Goal: Task Accomplishment & Management: Use online tool/utility

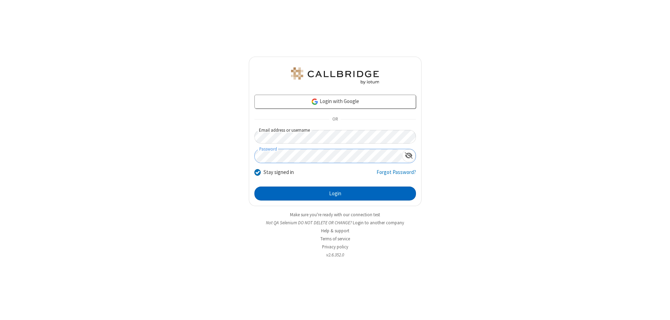
click at [335, 193] on button "Login" at bounding box center [335, 193] width 162 height 14
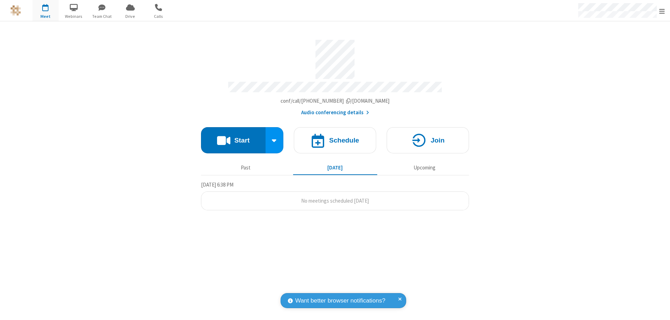
click at [233, 137] on button "Start" at bounding box center [233, 140] width 65 height 26
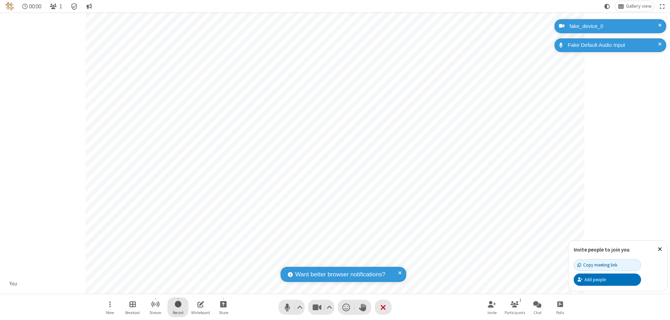
click at [178, 307] on span "Start recording" at bounding box center [178, 303] width 7 height 9
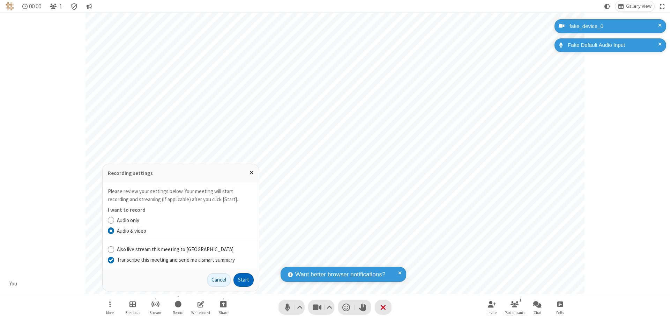
click at [111, 259] on input "Transcribe this meeting and send me a smart summary" at bounding box center [111, 259] width 7 height 7
click at [244, 279] on button "Start" at bounding box center [243, 280] width 20 height 14
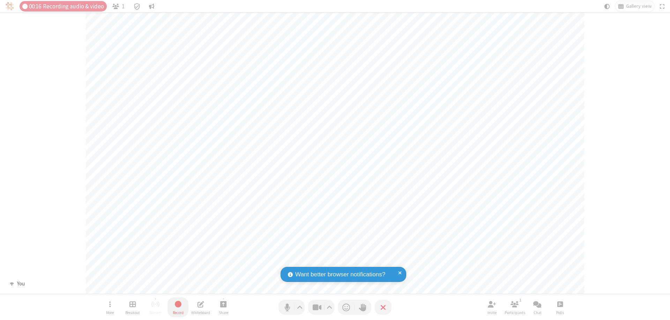
click at [178, 307] on span "Stop recording" at bounding box center [178, 303] width 8 height 9
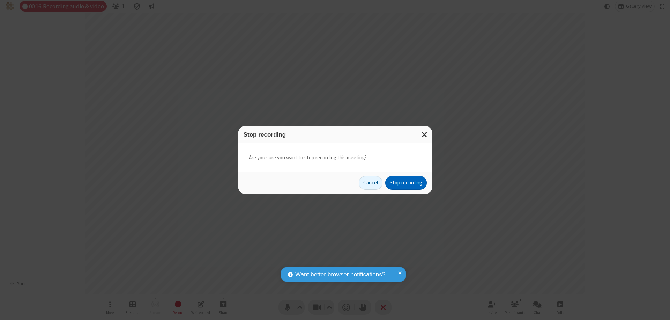
click at [406, 182] on button "Stop recording" at bounding box center [406, 183] width 42 height 14
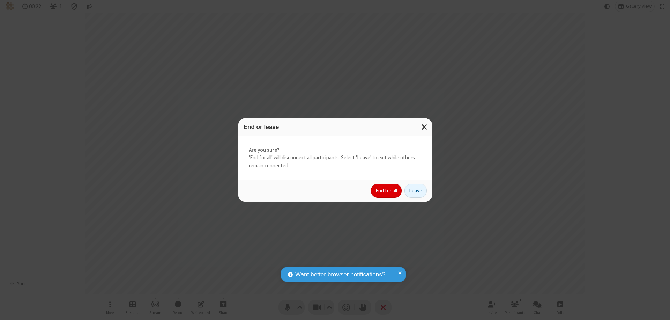
click at [387, 191] on button "End for all" at bounding box center [386, 191] width 31 height 14
